Goal: Contribute content

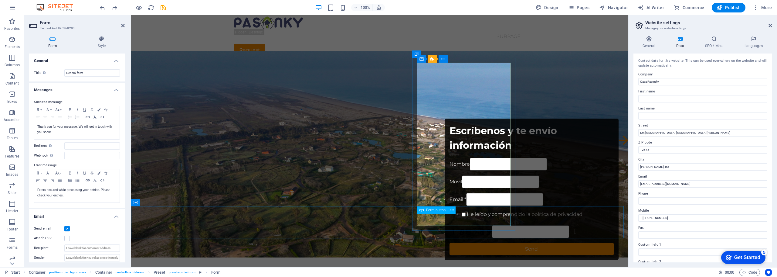
click at [467, 243] on div "Send" at bounding box center [532, 249] width 164 height 12
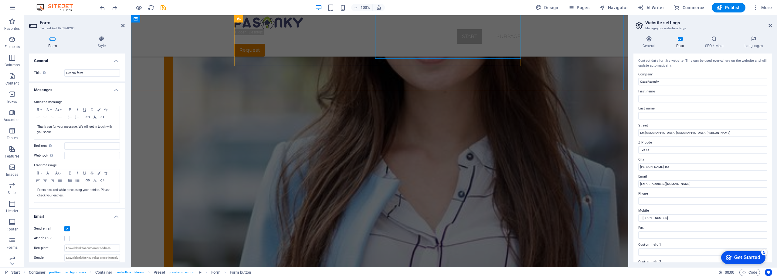
scroll to position [1121, 0]
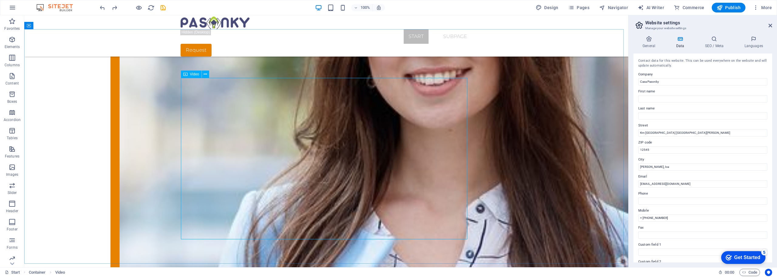
click at [195, 75] on span "Video" at bounding box center [194, 74] width 9 height 4
select select "%"
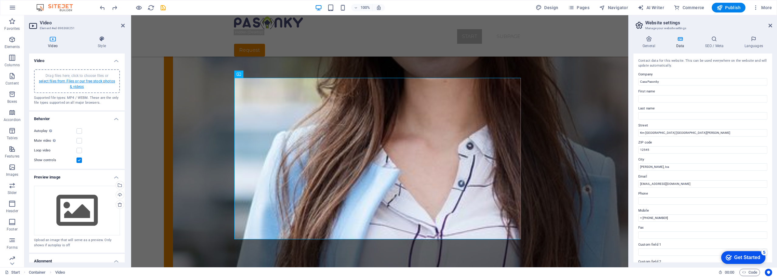
click at [100, 81] on link "select files from Files or our free stock photos & videos" at bounding box center [77, 84] width 76 height 10
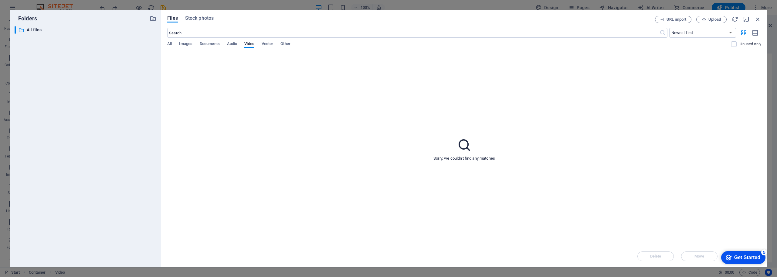
click at [463, 143] on icon at bounding box center [464, 144] width 15 height 15
click at [691, 33] on select "Newest first Oldest first Name (A-Z) Name (Z-A) Size (0-9) Size (9-0) Resolutio…" at bounding box center [702, 33] width 67 height 10
click at [622, 70] on div "Sorry, we couldn't find any matches" at bounding box center [464, 149] width 594 height 192
click at [715, 18] on span "Upload" at bounding box center [714, 20] width 12 height 4
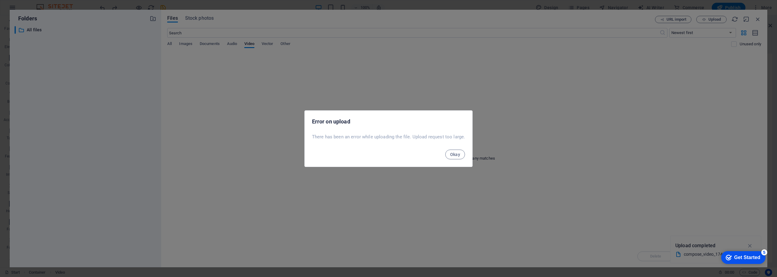
click at [450, 155] on span "Okay" at bounding box center [455, 154] width 10 height 5
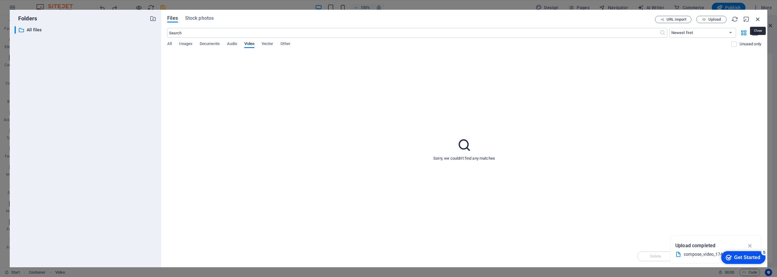
click at [759, 21] on icon "button" at bounding box center [758, 19] width 7 height 7
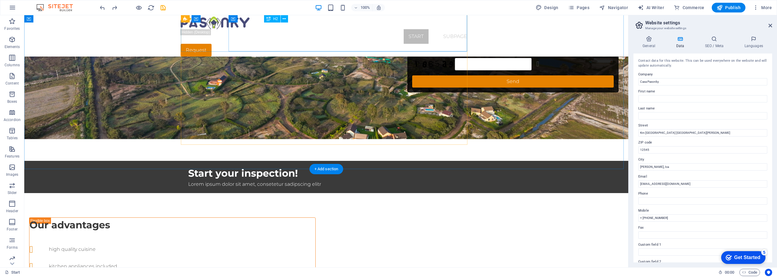
scroll to position [0, 0]
